Goal: Task Accomplishment & Management: Manage account settings

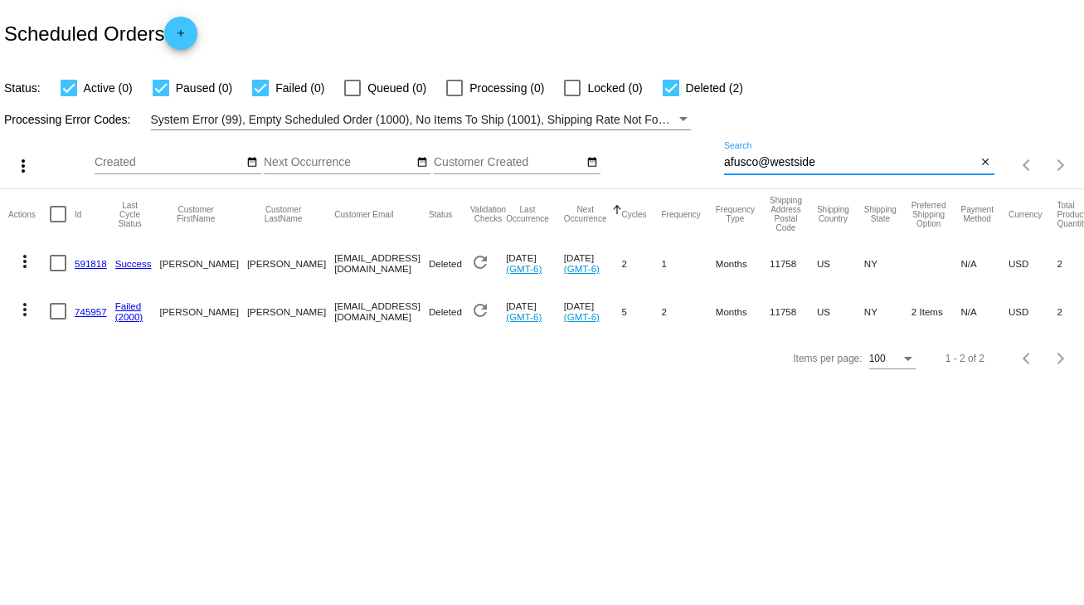
drag, startPoint x: 829, startPoint y: 158, endPoint x: 642, endPoint y: 161, distance: 186.7
click at [642, 161] on div "more_vert Sep Jan Feb Mar Apr 1" at bounding box center [542, 159] width 1084 height 59
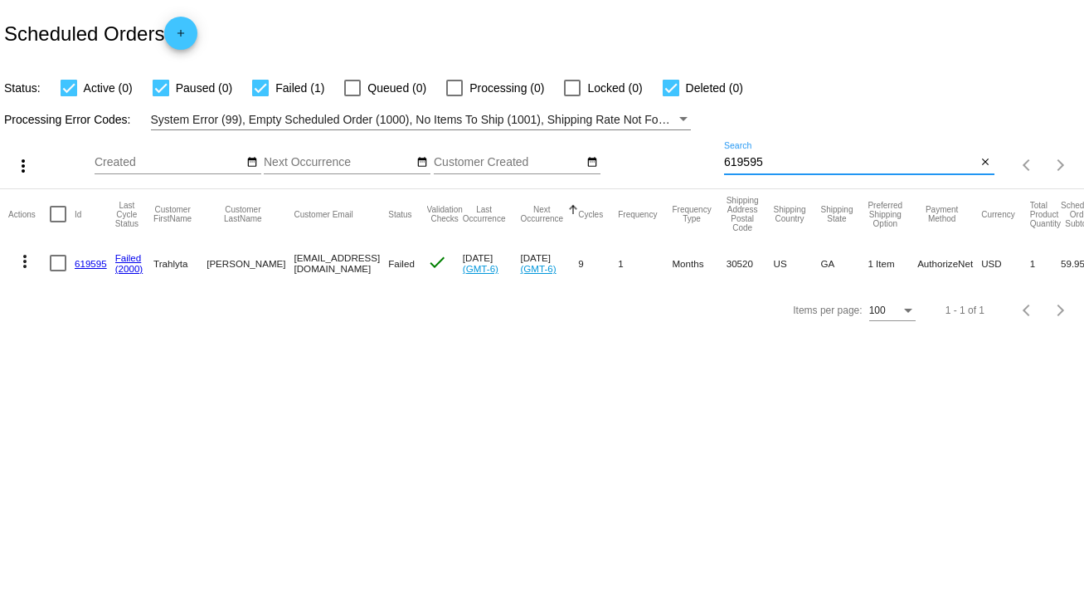
type input "619595"
click at [90, 263] on link "619595" at bounding box center [91, 263] width 32 height 11
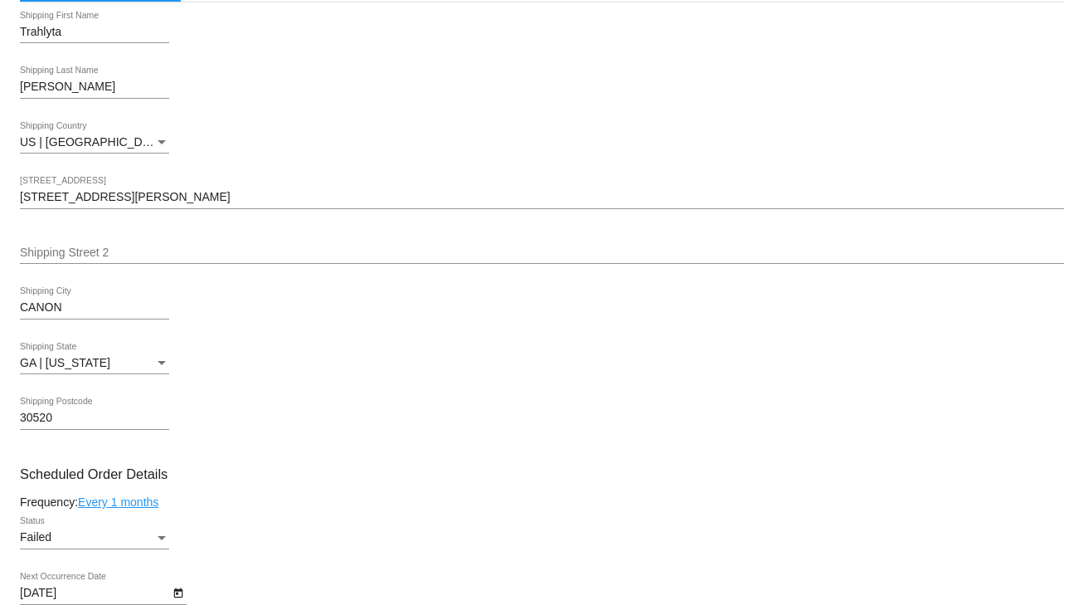
scroll to position [796, 0]
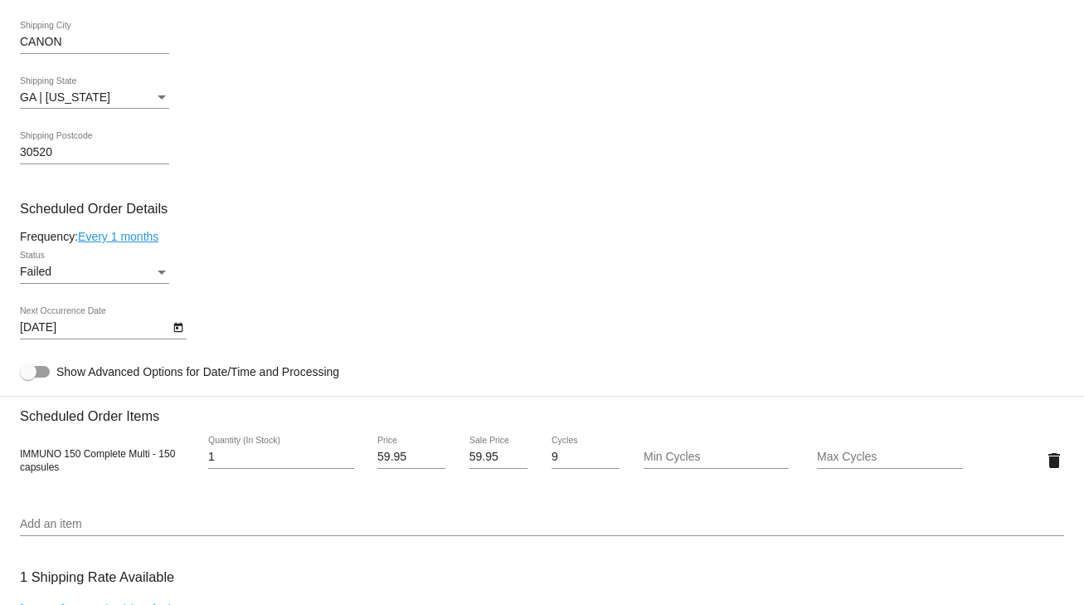
click at [74, 279] on div "Failed" at bounding box center [87, 271] width 134 height 13
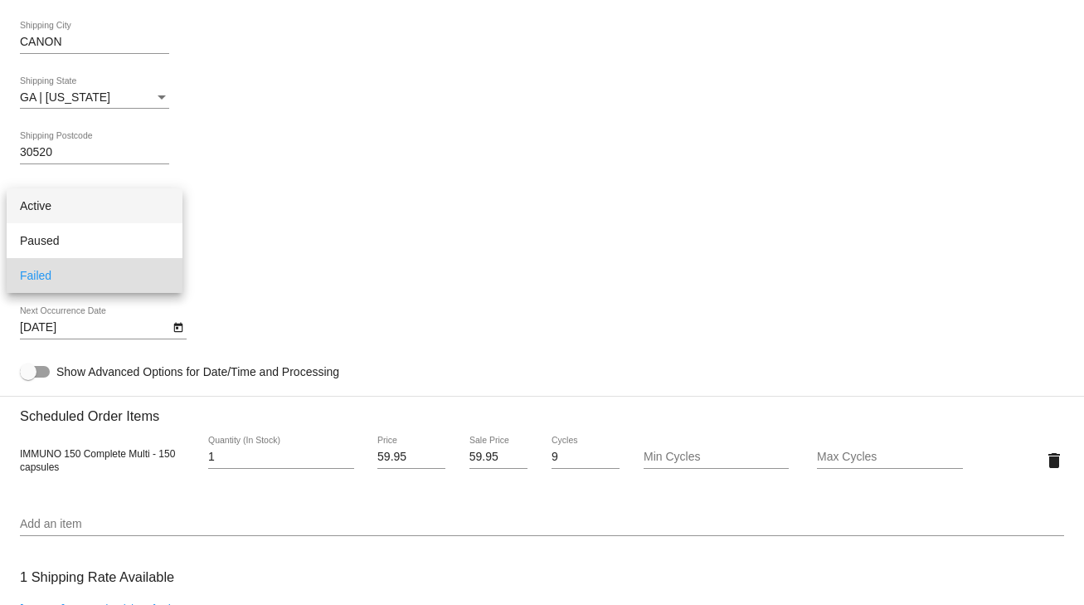
click at [37, 202] on span "Active" at bounding box center [94, 205] width 149 height 35
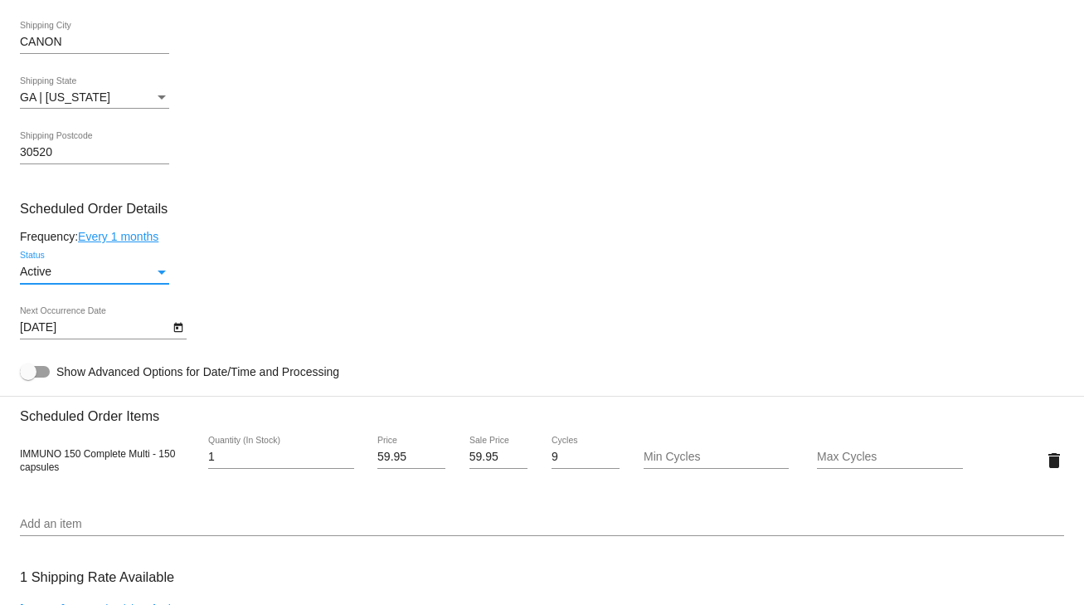
click at [174, 332] on icon "Open calendar" at bounding box center [177, 328] width 9 height 10
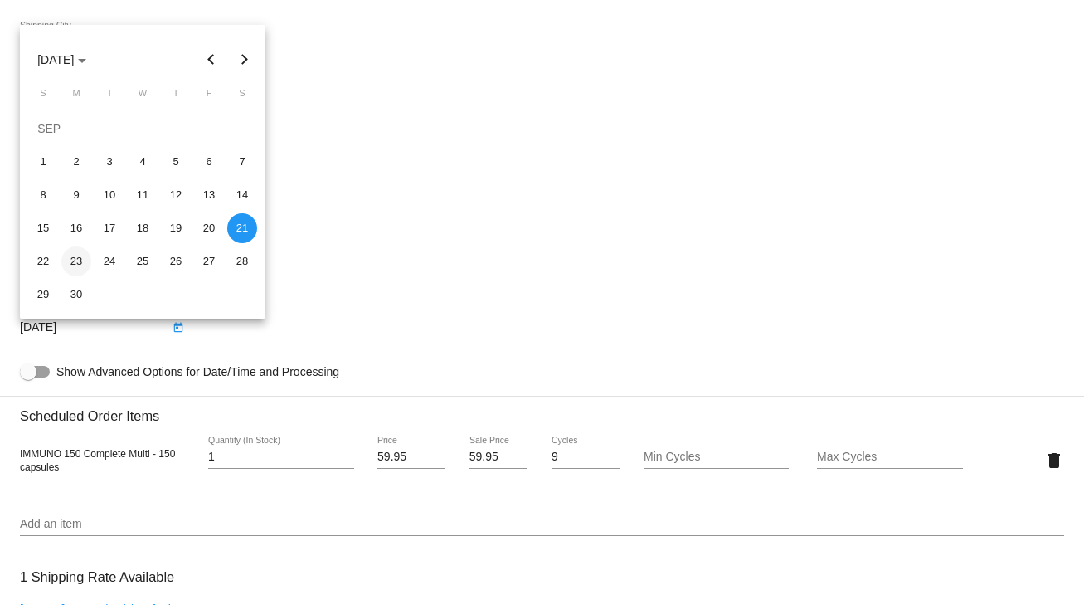
click at [74, 258] on div "23" at bounding box center [76, 261] width 30 height 30
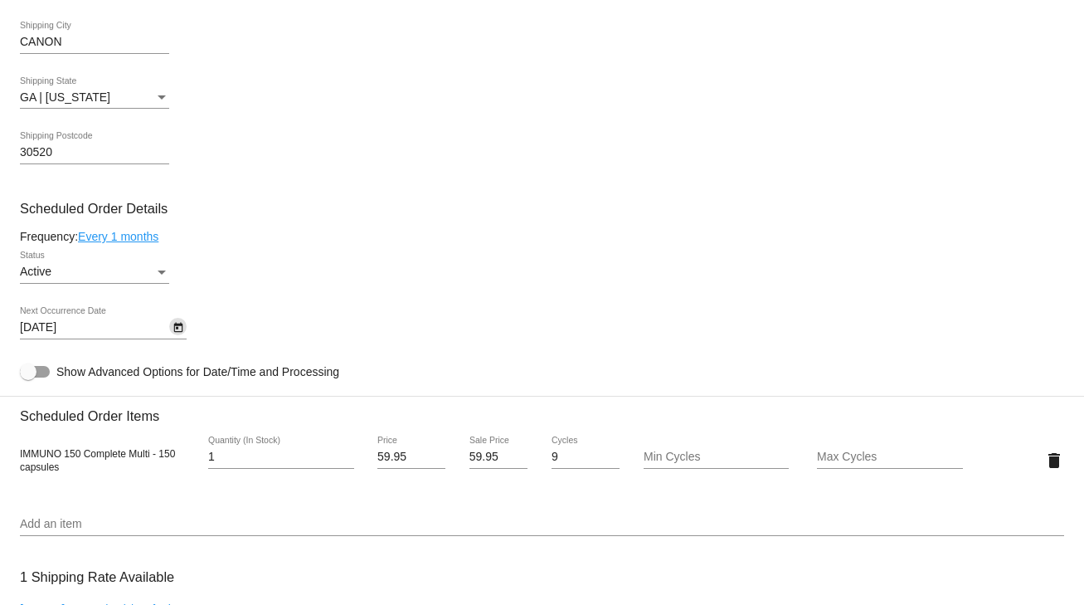
click at [174, 333] on icon "Open calendar" at bounding box center [177, 328] width 9 height 10
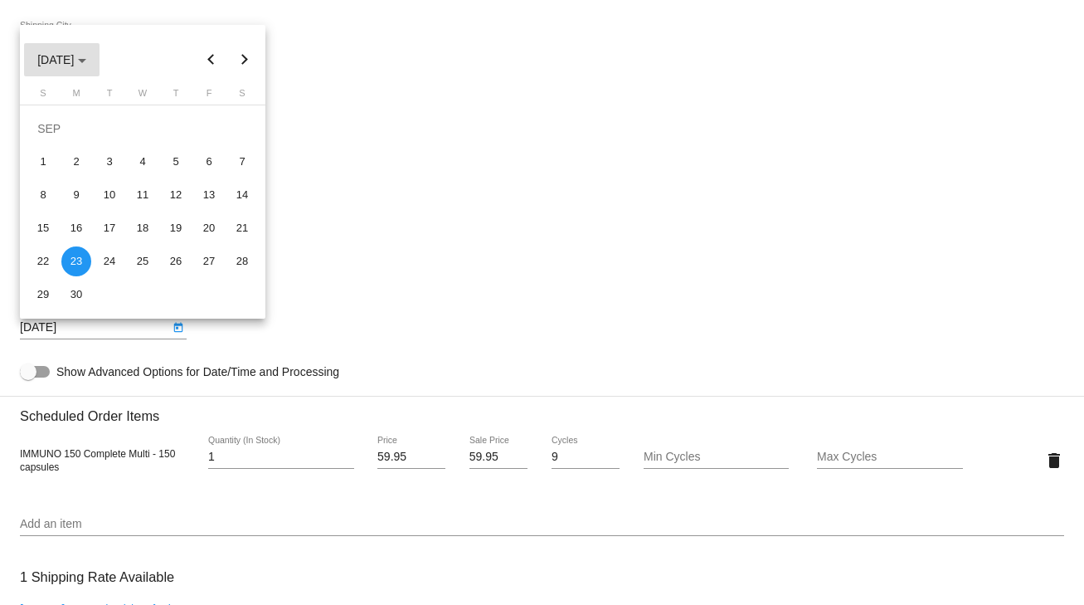
click at [86, 63] on span "SEP 2024" at bounding box center [61, 59] width 49 height 13
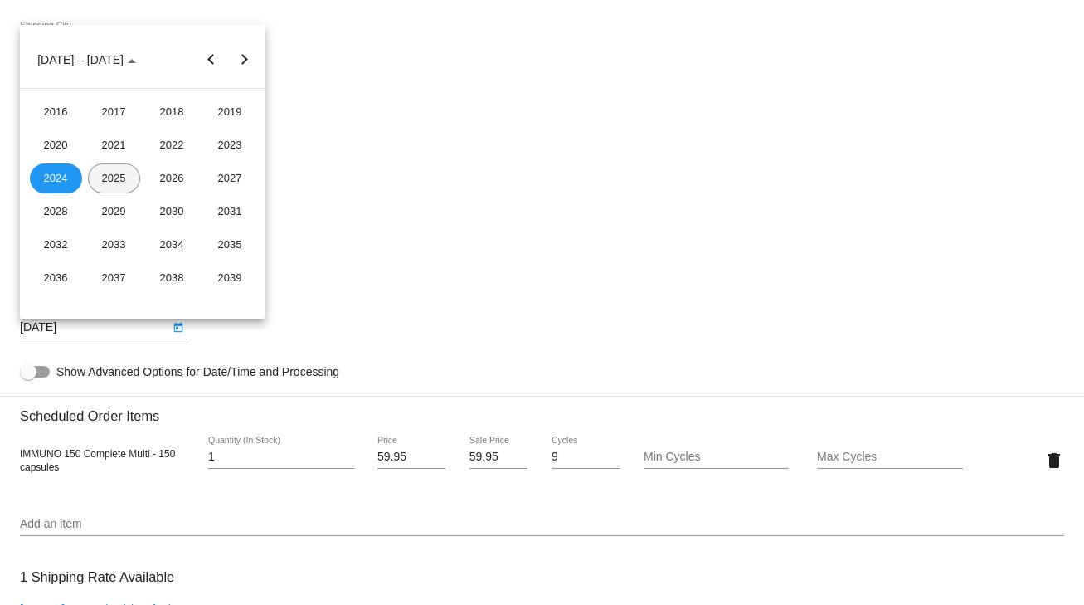
click at [110, 192] on td "2025" at bounding box center [114, 178] width 58 height 33
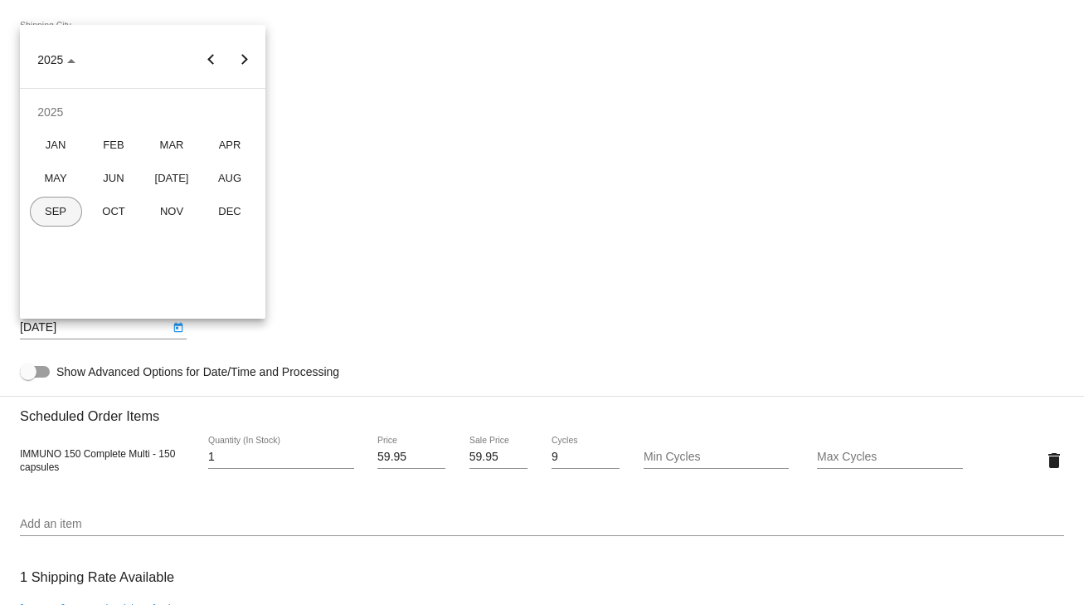
click at [57, 216] on div "SEP" at bounding box center [56, 212] width 52 height 30
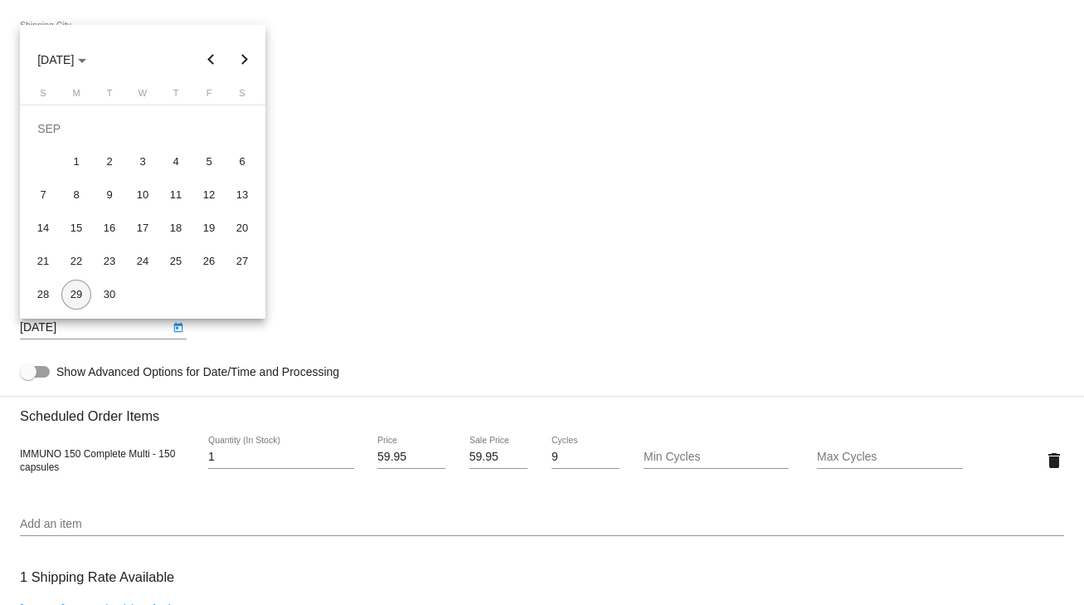
click at [74, 296] on div "29" at bounding box center [76, 295] width 30 height 30
type input "[DATE]"
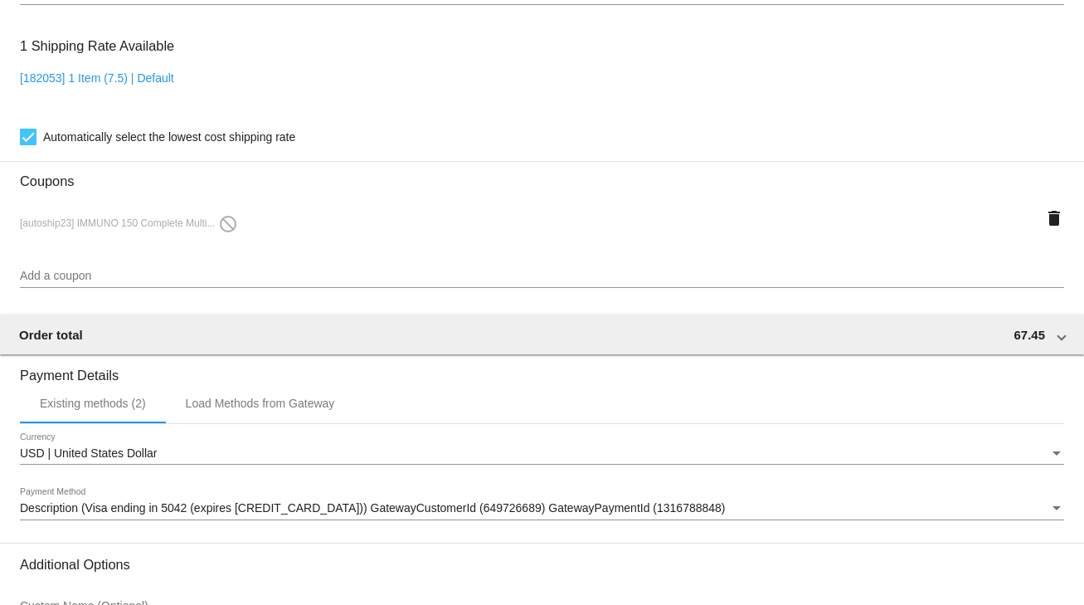
scroll to position [1505, 0]
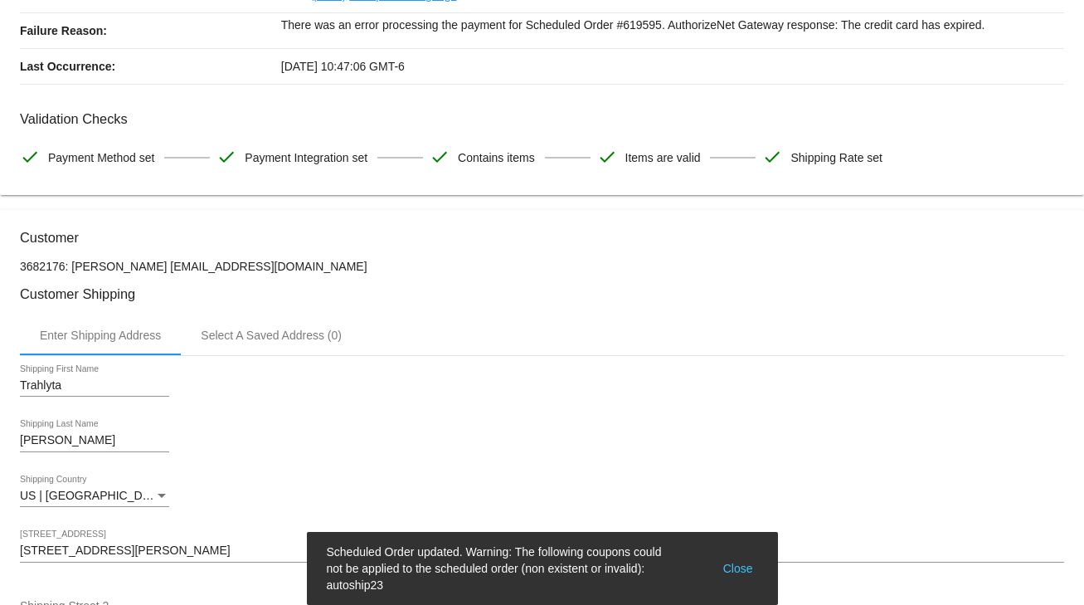
scroll to position [0, 0]
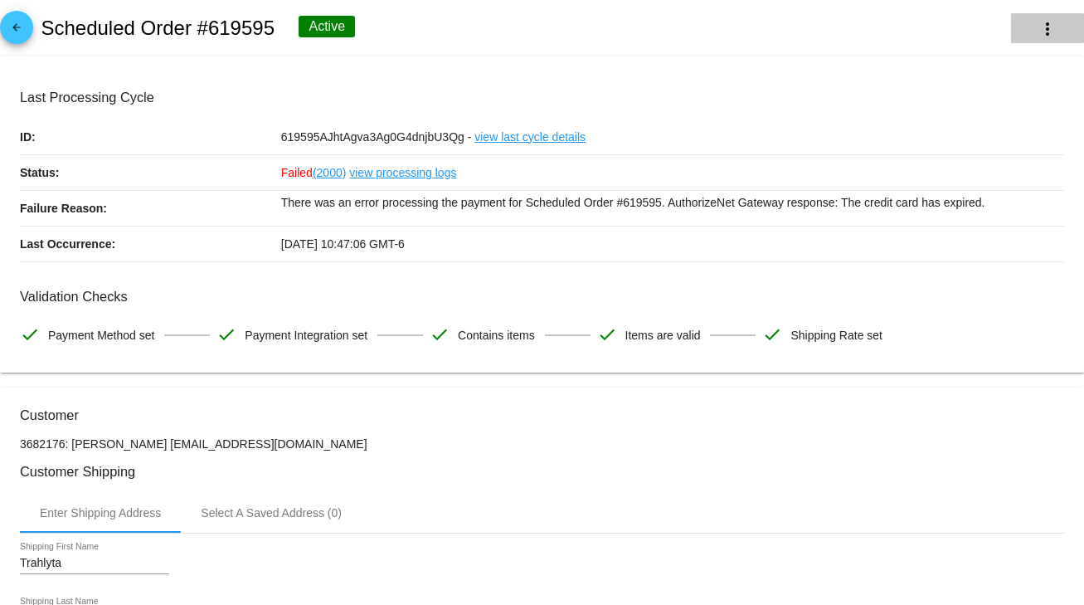
click at [1042, 20] on mat-icon "more_vert" at bounding box center [1048, 29] width 20 height 20
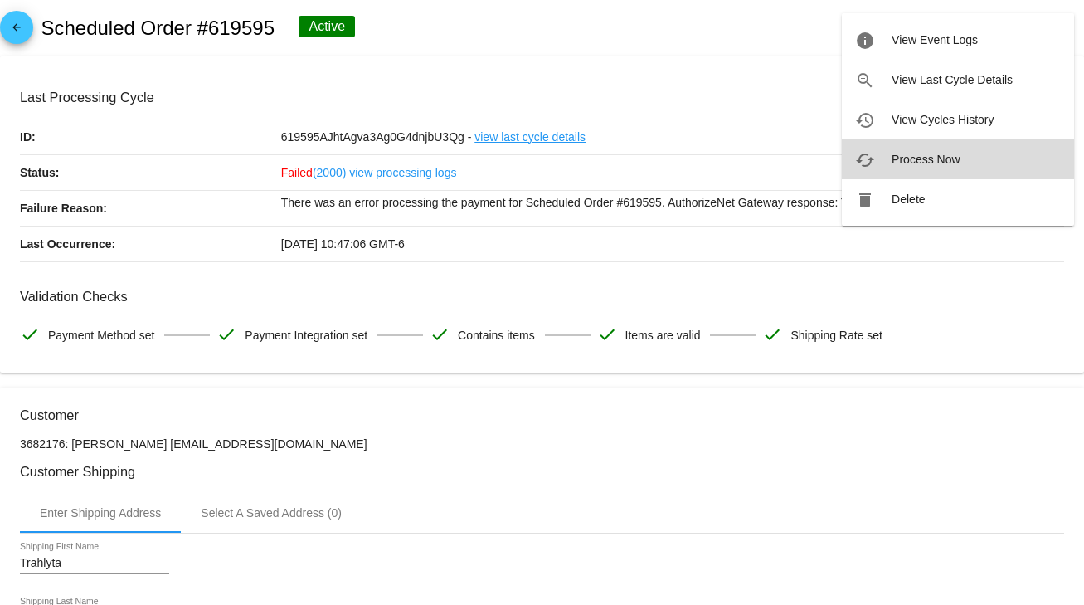
click at [905, 159] on span "Process Now" at bounding box center [926, 159] width 68 height 13
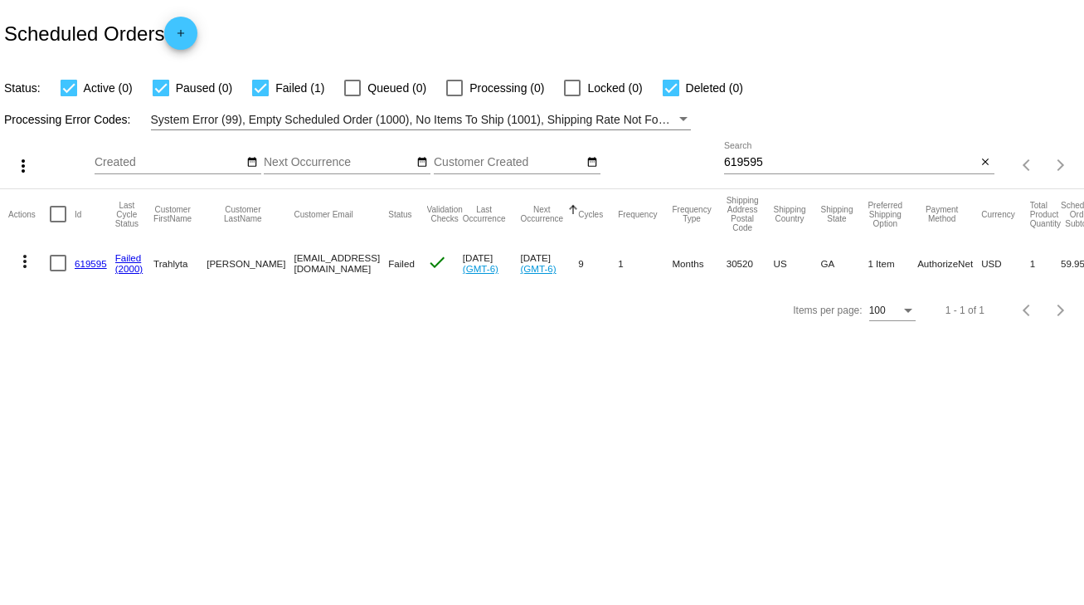
click at [86, 260] on link "619595" at bounding box center [91, 263] width 32 height 11
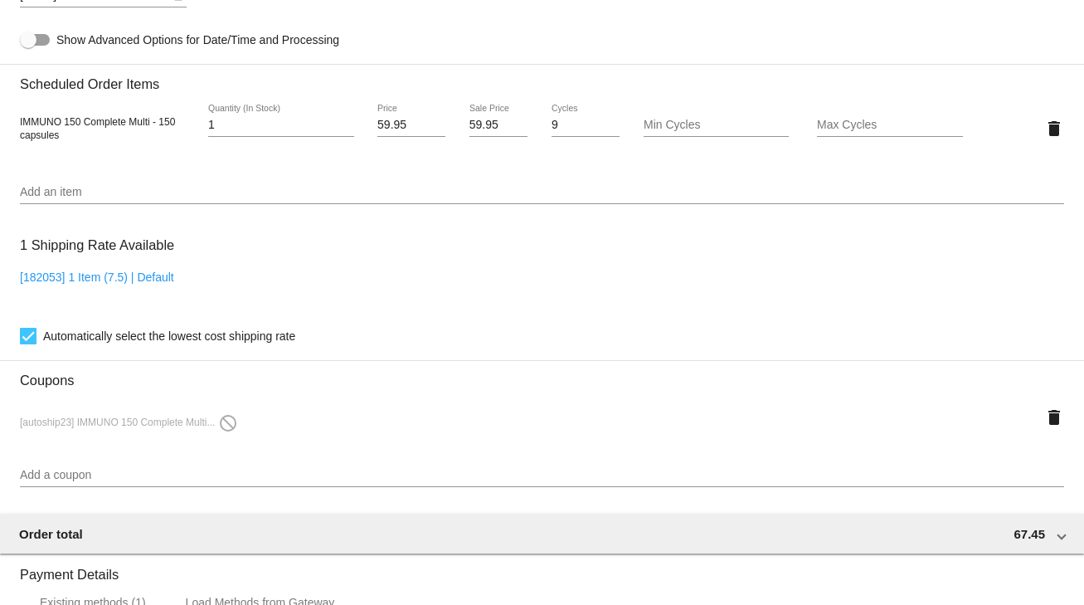
scroll to position [929, 0]
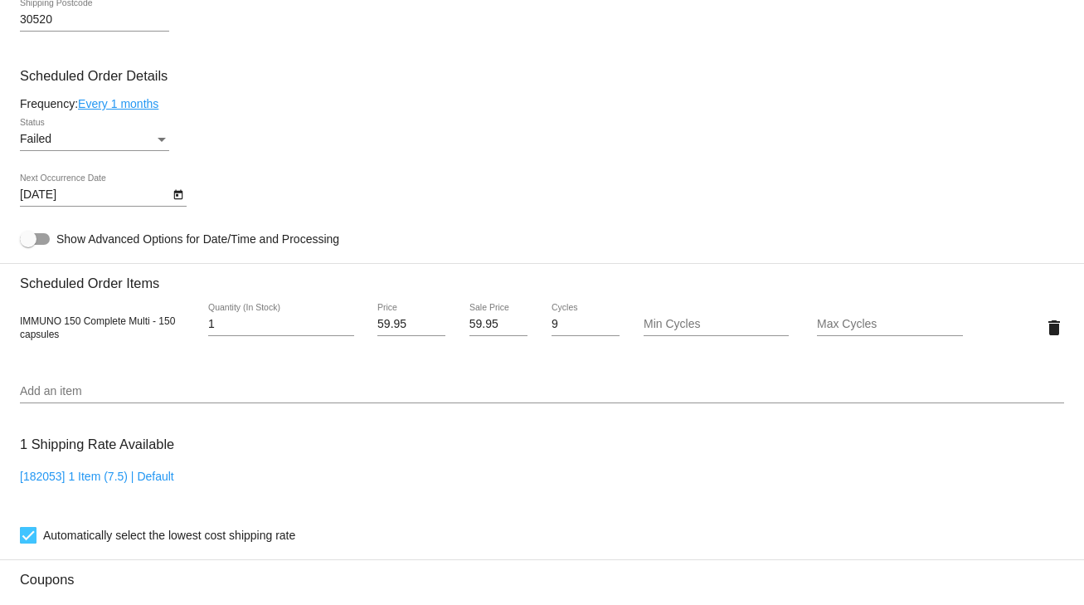
click at [135, 135] on div "Failed Status" at bounding box center [94, 135] width 149 height 32
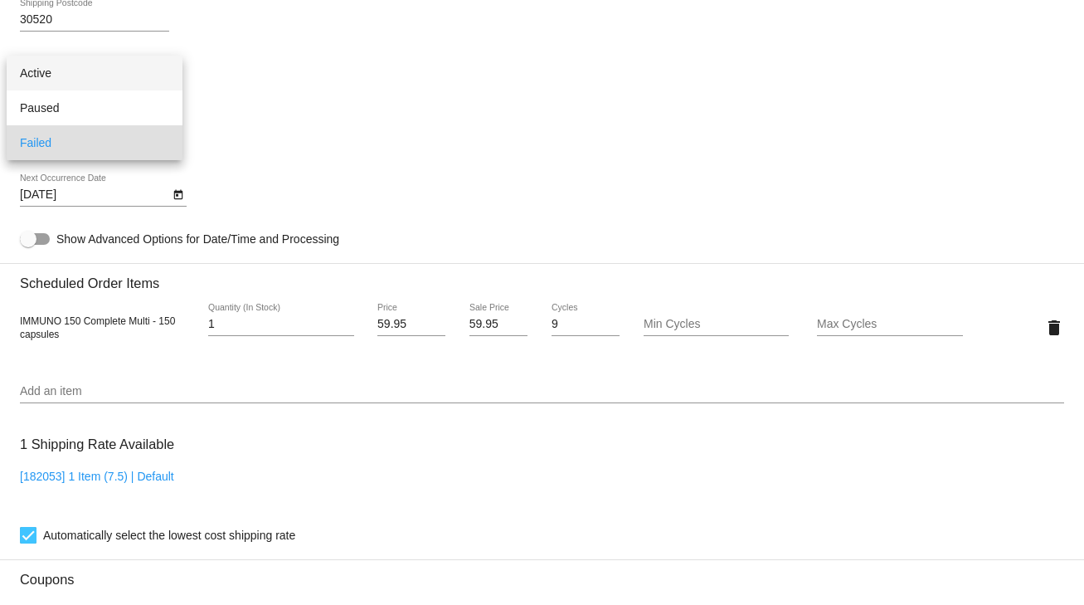
click at [41, 69] on span "Active" at bounding box center [94, 73] width 149 height 35
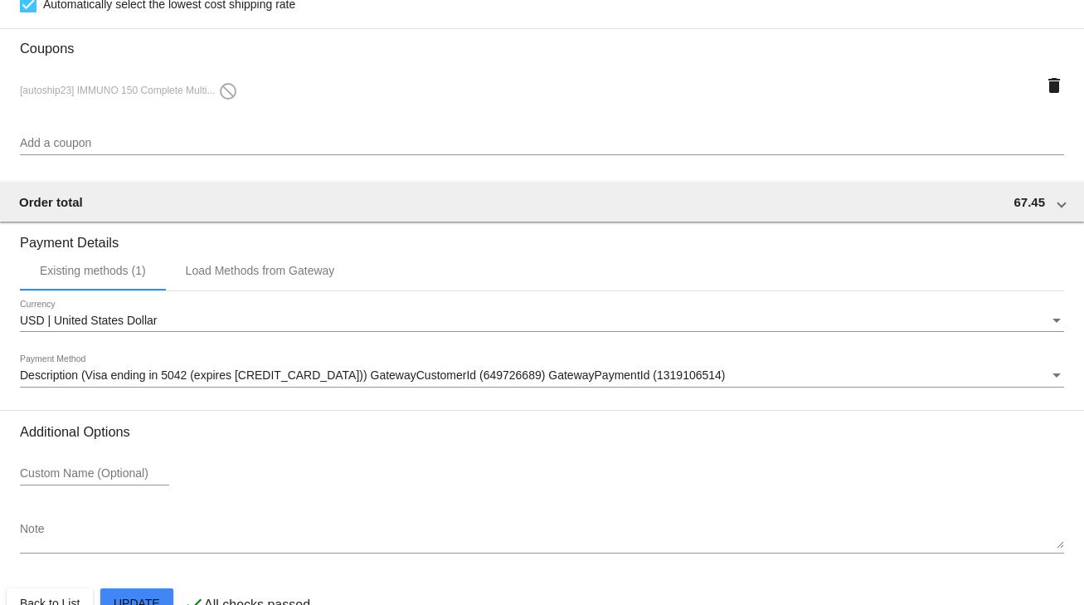
scroll to position [1505, 0]
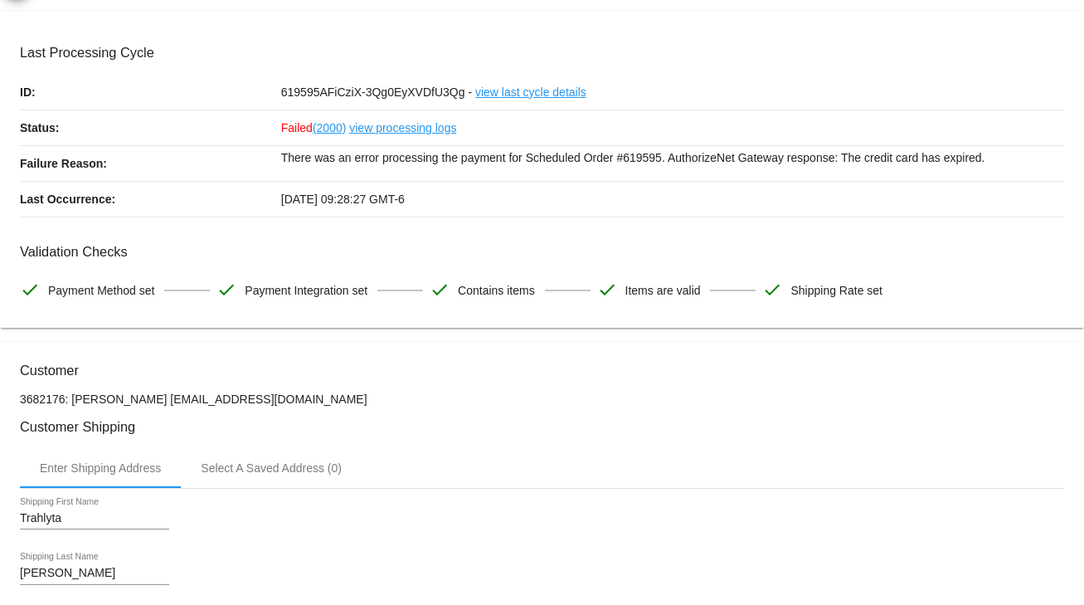
scroll to position [0, 0]
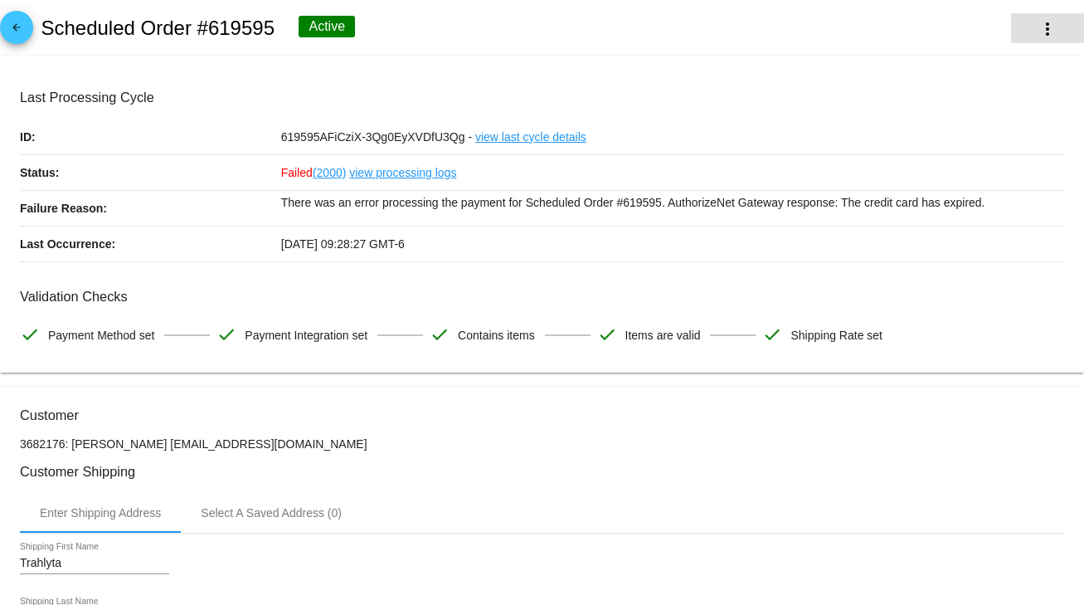
click at [1044, 32] on mat-icon "more_vert" at bounding box center [1048, 29] width 20 height 20
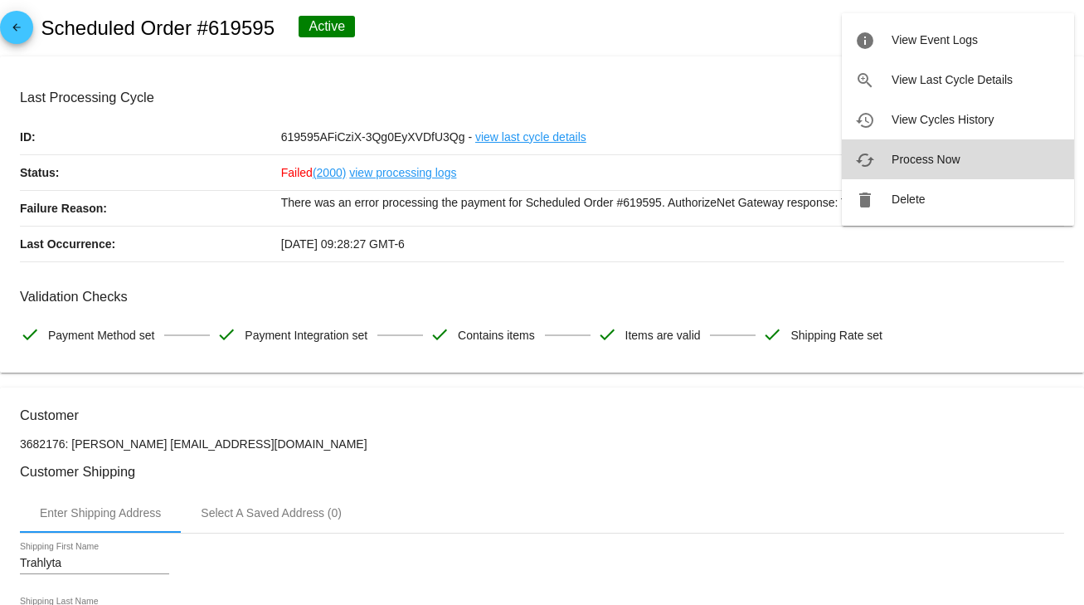
click at [901, 161] on span "Process Now" at bounding box center [926, 159] width 68 height 13
